Goal: Information Seeking & Learning: Learn about a topic

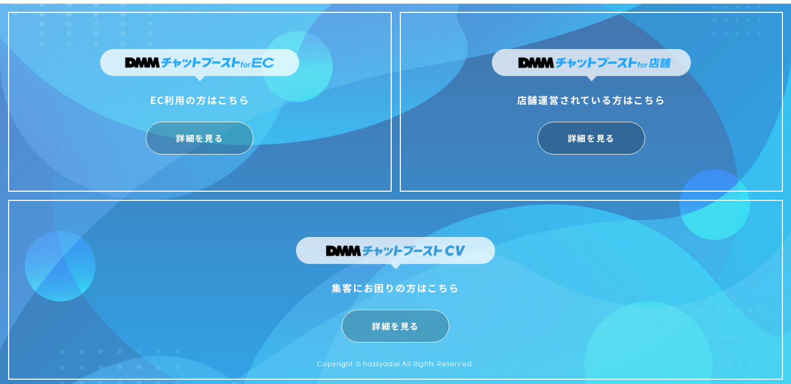
scroll to position [26, 0]
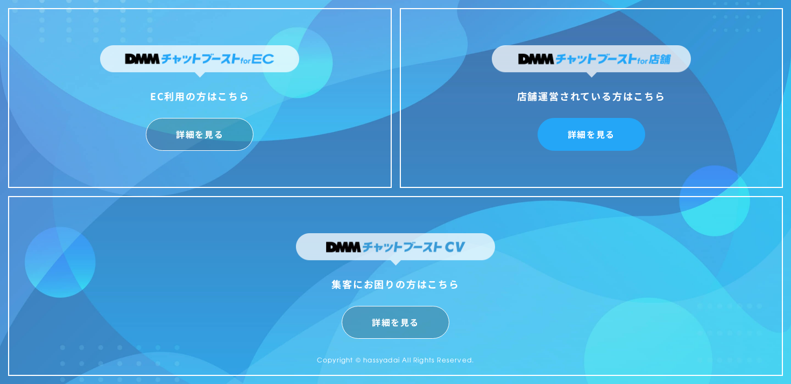
click at [594, 137] on link "詳細を見る" at bounding box center [592, 134] width 108 height 33
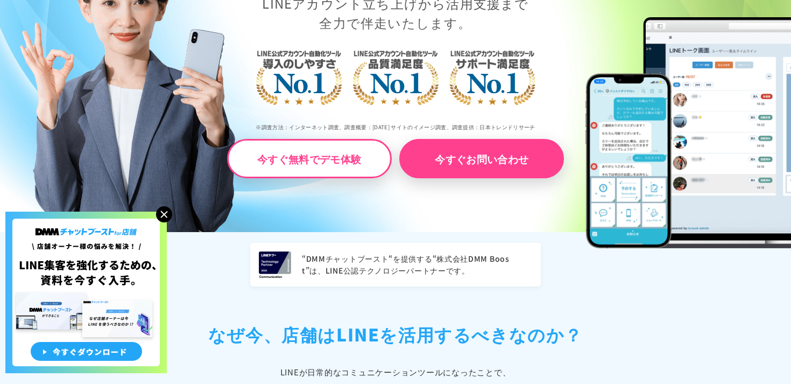
scroll to position [284, 0]
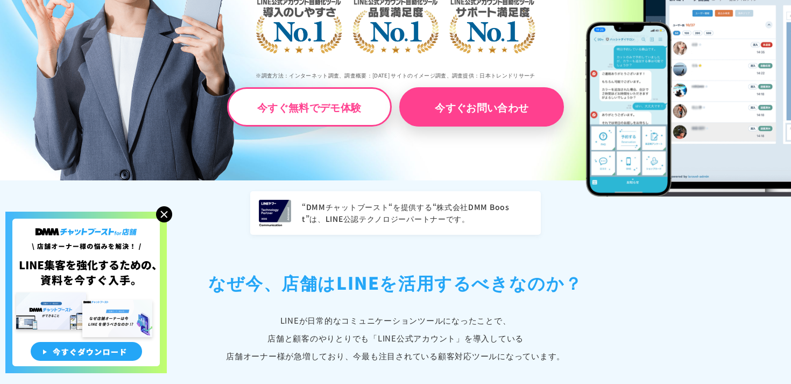
click at [268, 207] on img at bounding box center [275, 213] width 32 height 26
drag, startPoint x: 300, startPoint y: 214, endPoint x: 423, endPoint y: 217, distance: 123.3
click at [423, 217] on div "“DMMチャットブースト“を提供する“株式会社DMM Boost”は、LINE公認テクノロジーパートナーです。" at bounding box center [395, 213] width 291 height 44
copy p "LINE公認テクノロジーパートナー"
